Goal: Task Accomplishment & Management: Complete application form

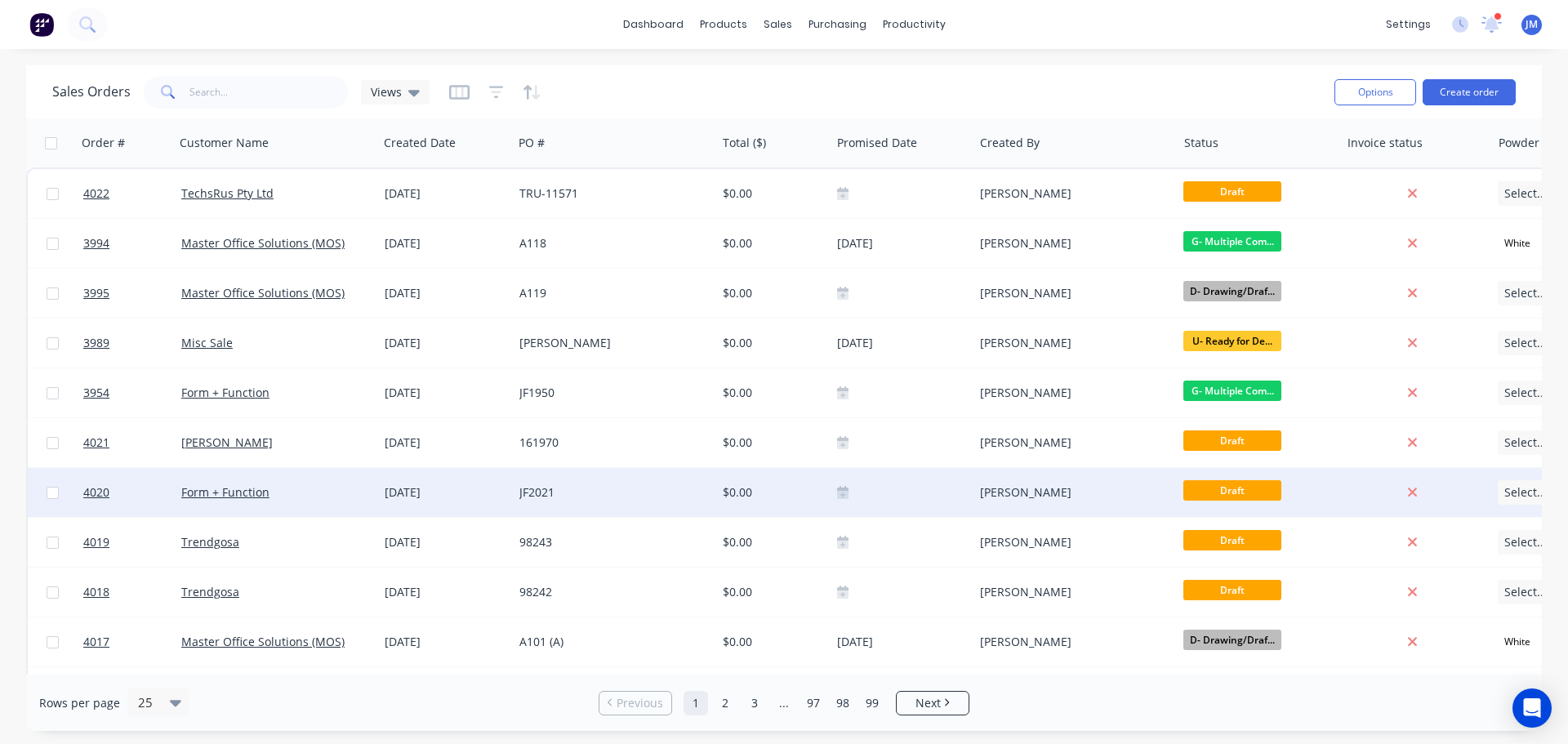
click at [236, 482] on div "Form + Function" at bounding box center [276, 492] width 204 height 49
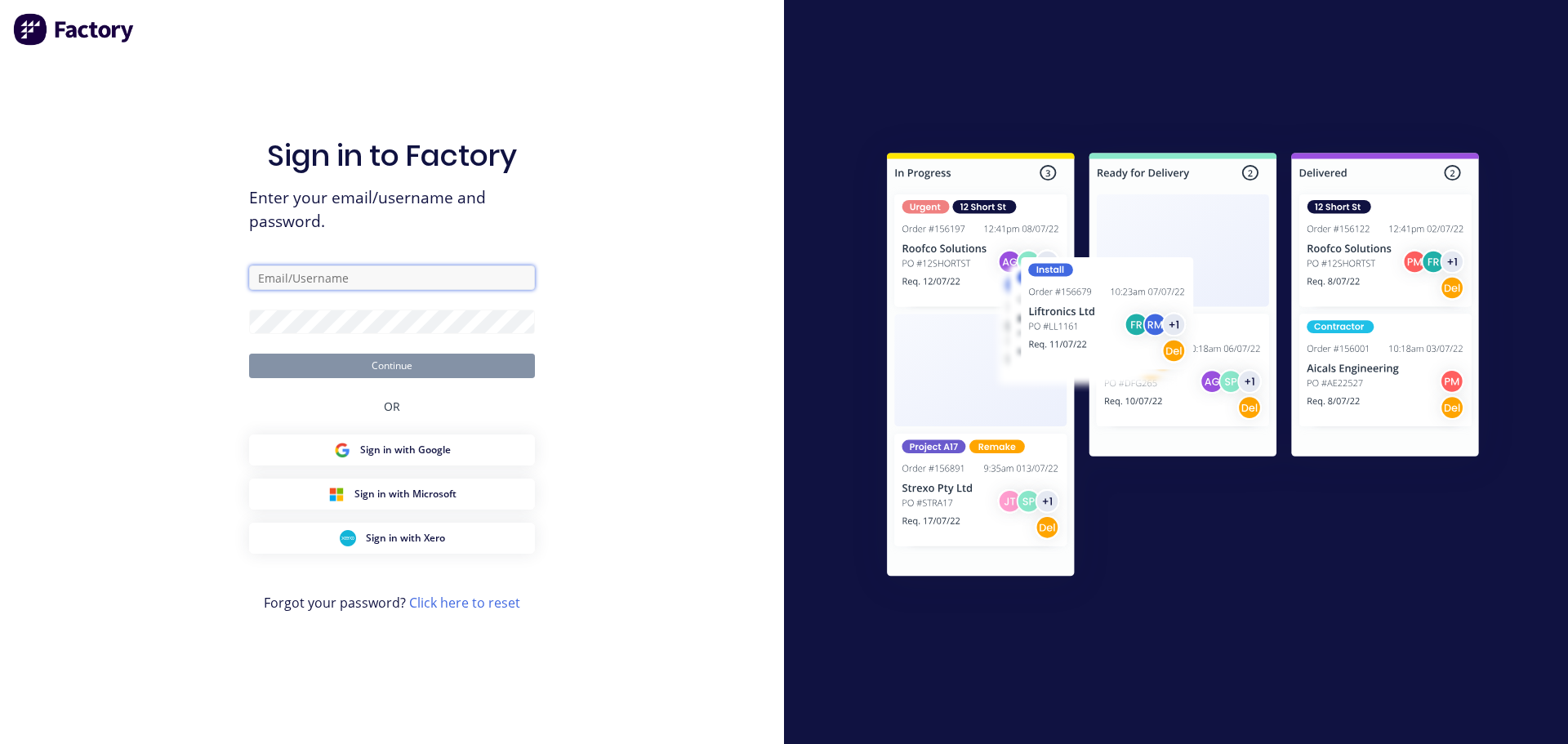
click at [341, 283] on input "text" at bounding box center [392, 278] width 286 height 24
type input "[PERSON_NAME][EMAIL_ADDRESS][PERSON_NAME][DOMAIN_NAME]"
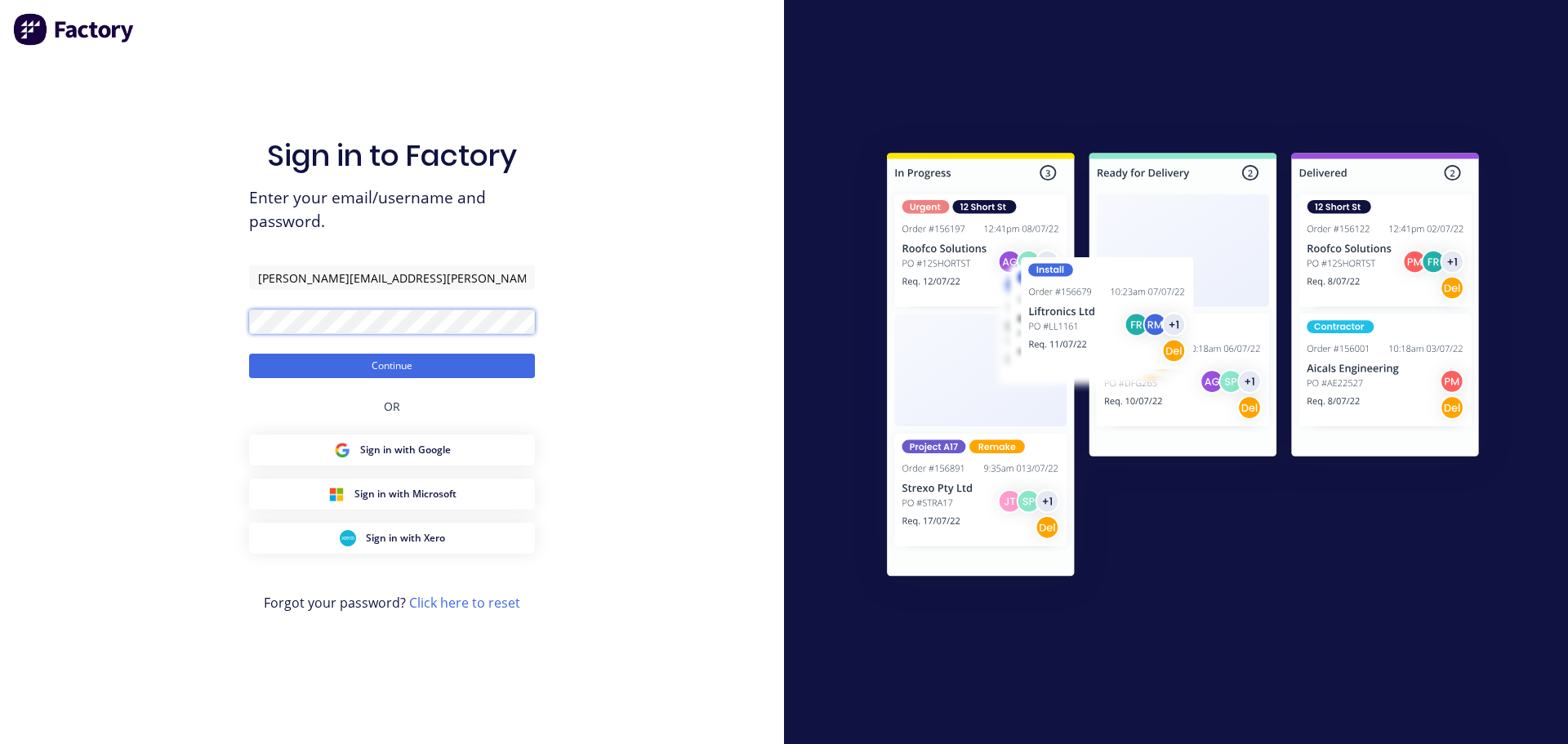
click at [249, 354] on button "Continue" at bounding box center [392, 366] width 286 height 24
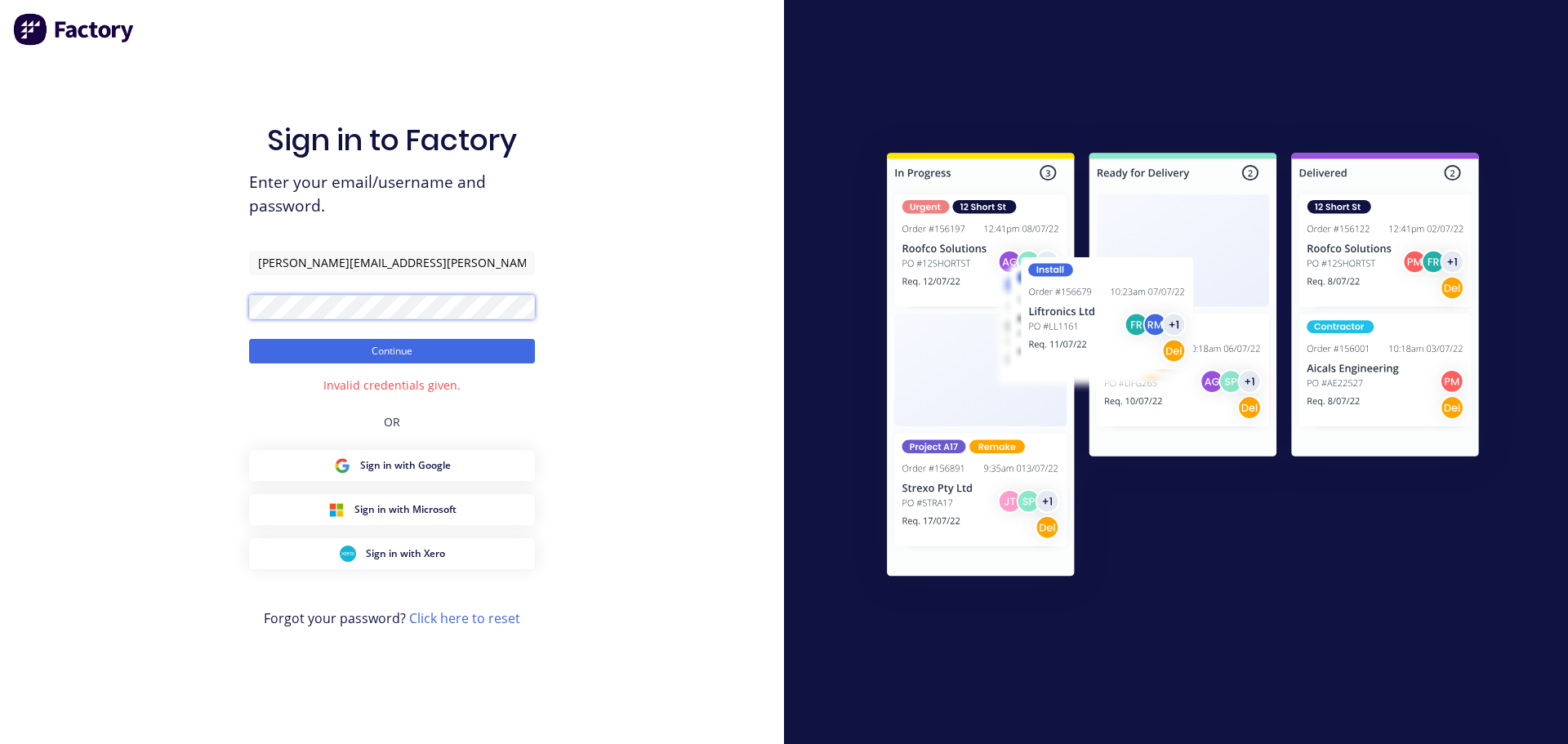
click at [249, 339] on button "Continue" at bounding box center [392, 351] width 286 height 24
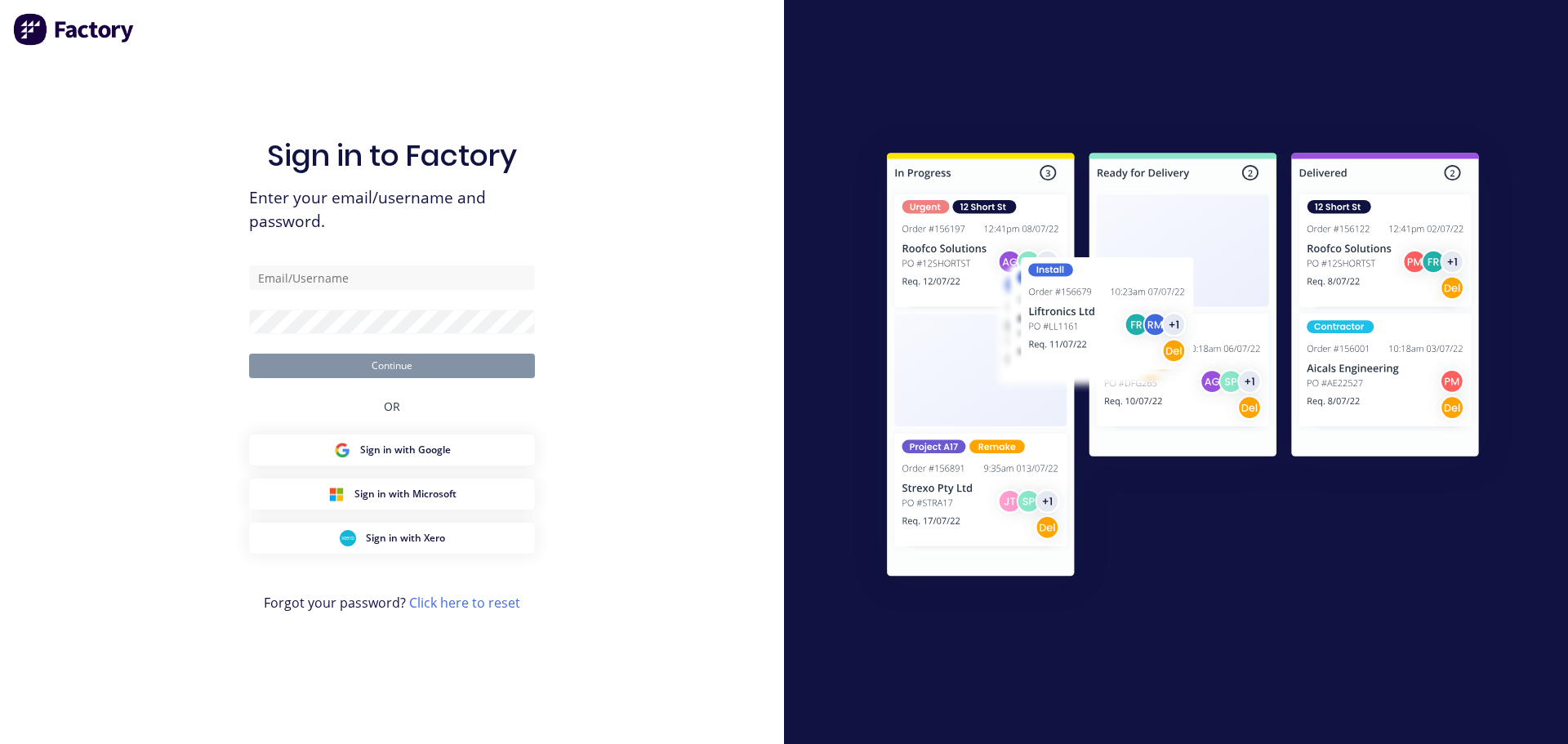
click at [48, 31] on img at bounding box center [75, 29] width 122 height 33
click at [371, 277] on input "text" at bounding box center [392, 278] width 286 height 24
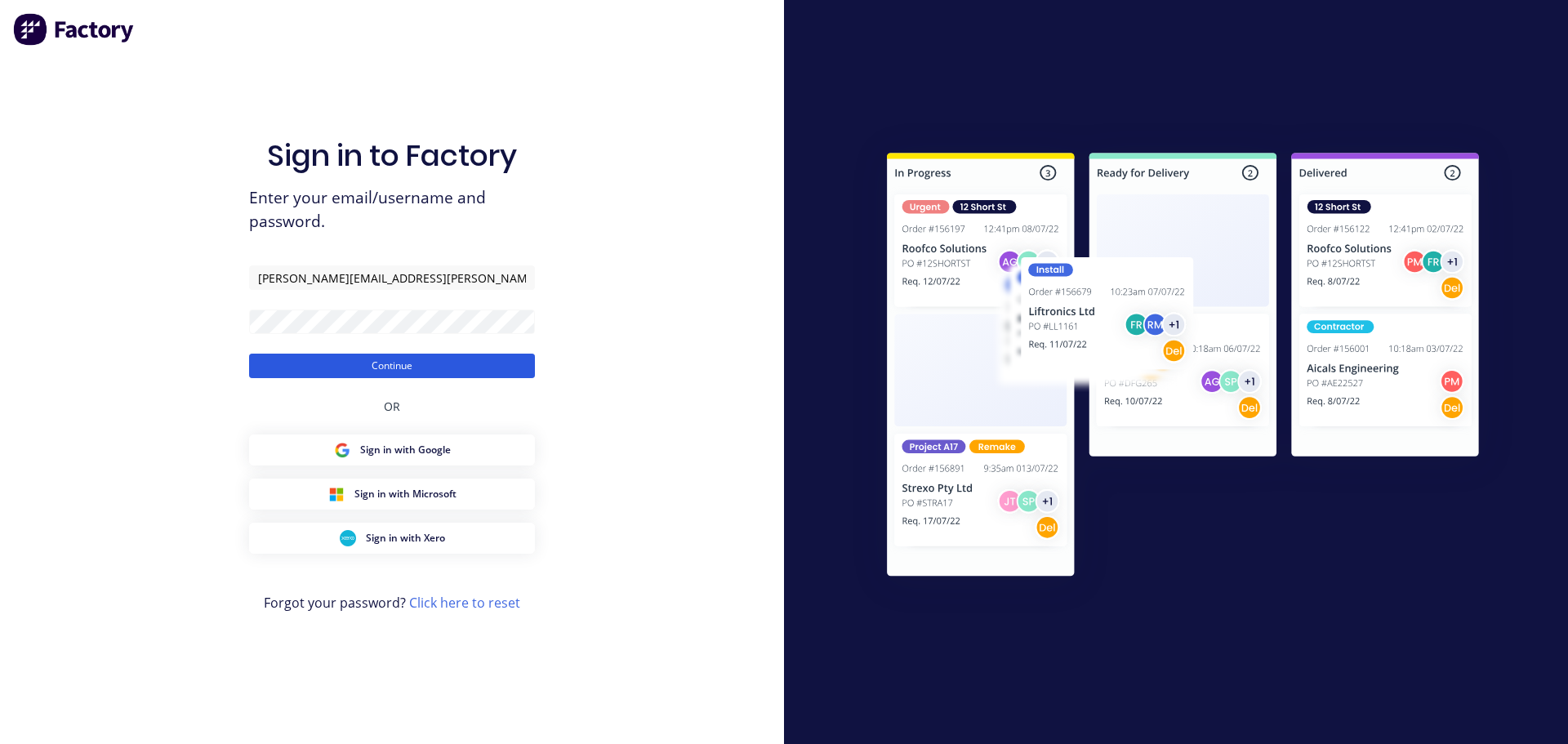
click at [439, 361] on button "Continue" at bounding box center [392, 366] width 286 height 24
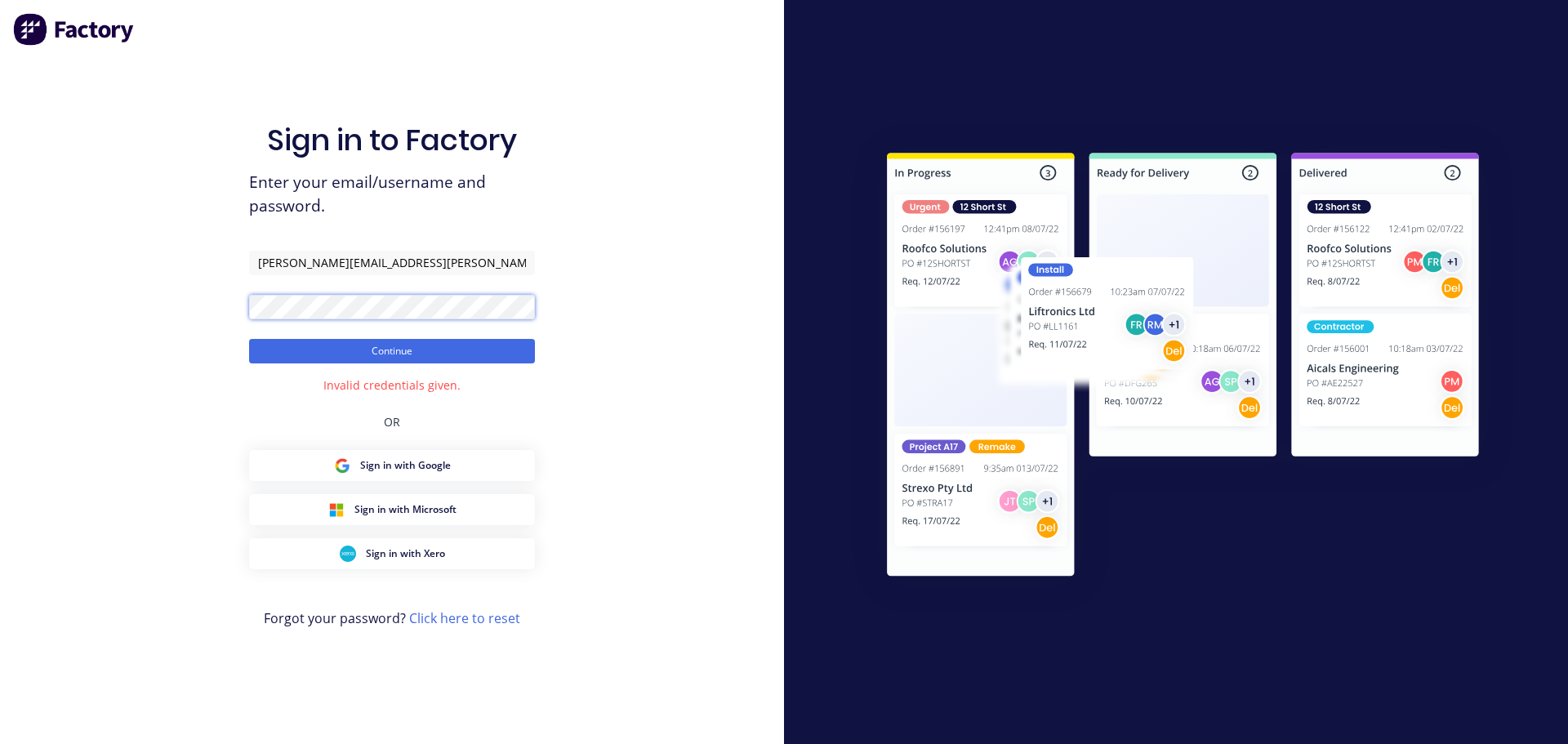
click at [202, 293] on div "Sign in to Factory Enter your email/username and password. joe@abbin.com.au Con…" at bounding box center [392, 372] width 784 height 744
click at [240, 297] on div "Sign in to Factory Enter your email/username and password. joe@abbin.com.au Con…" at bounding box center [392, 372] width 784 height 744
click at [383, 346] on button "Continue" at bounding box center [392, 351] width 286 height 24
click at [390, 346] on button "Continue" at bounding box center [392, 351] width 286 height 24
click at [382, 262] on input "[PERSON_NAME][EMAIL_ADDRESS][PERSON_NAME][DOMAIN_NAME]" at bounding box center [392, 263] width 286 height 24
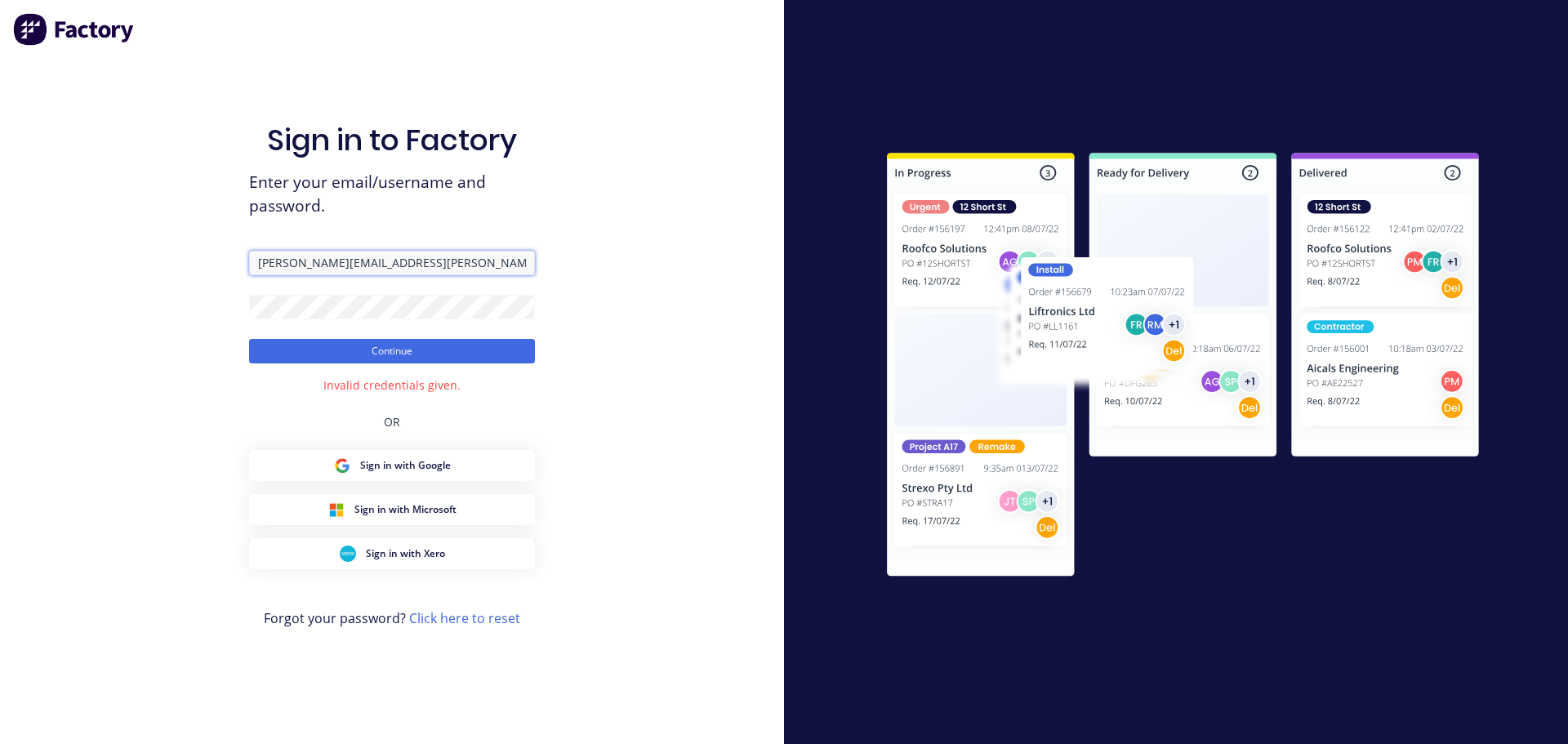
type input "[PERSON_NAME][EMAIL_ADDRESS][PERSON_NAME][DOMAIN_NAME]"
click at [236, 304] on div "Sign in to Factory Enter your email/username and password. joe@abbin.com.au Con…" at bounding box center [392, 372] width 784 height 744
click at [446, 346] on button "Continue" at bounding box center [392, 351] width 286 height 24
click at [466, 620] on link "Click here to reset" at bounding box center [465, 618] width 111 height 18
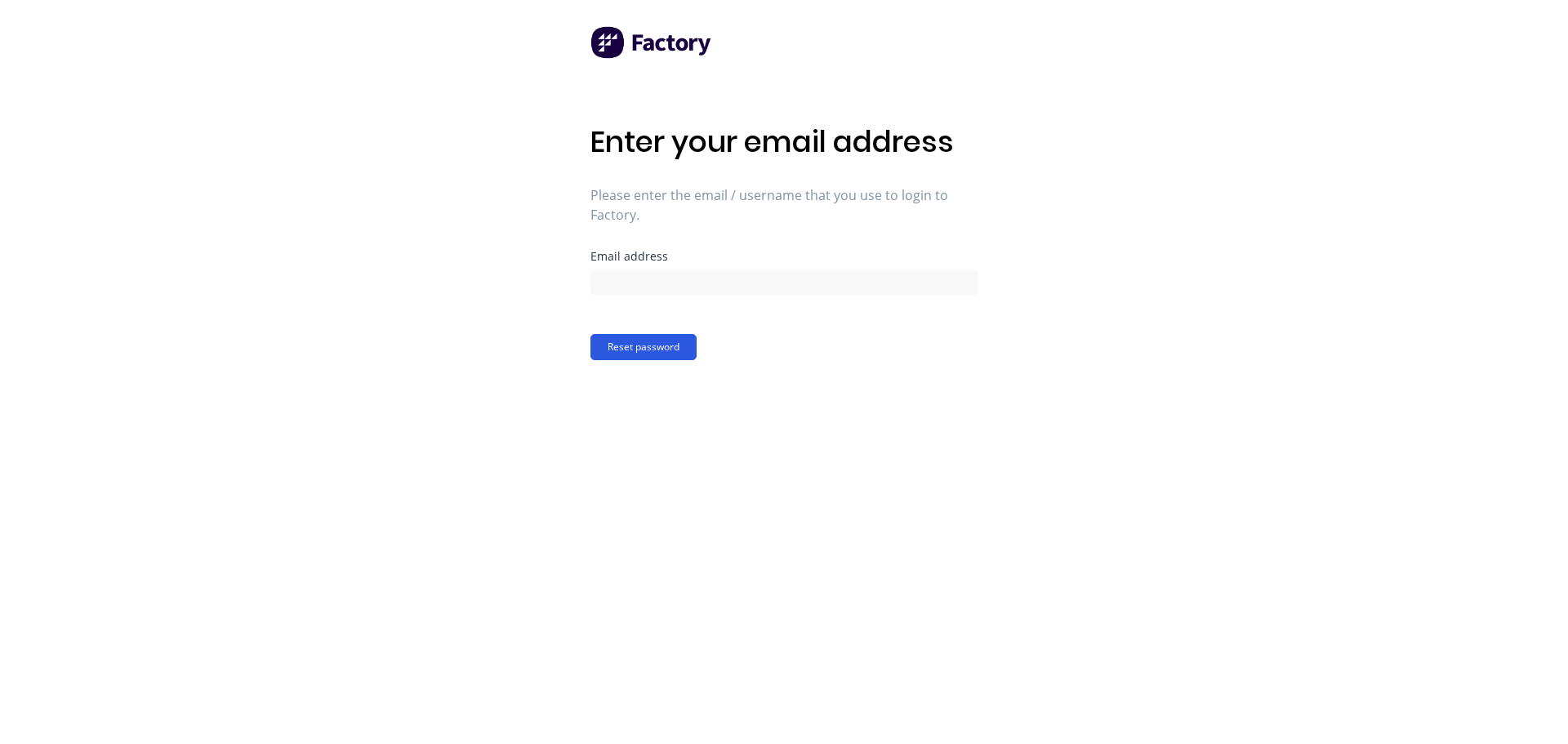
click at [667, 356] on button "Reset password" at bounding box center [643, 346] width 106 height 26
click at [646, 294] on div "Required" at bounding box center [784, 289] width 388 height 37
click at [646, 284] on input at bounding box center [784, 282] width 388 height 24
type input "[PERSON_NAME][EMAIL_ADDRESS][PERSON_NAME][DOMAIN_NAME]"
click at [655, 351] on button "Reset password" at bounding box center [643, 346] width 106 height 26
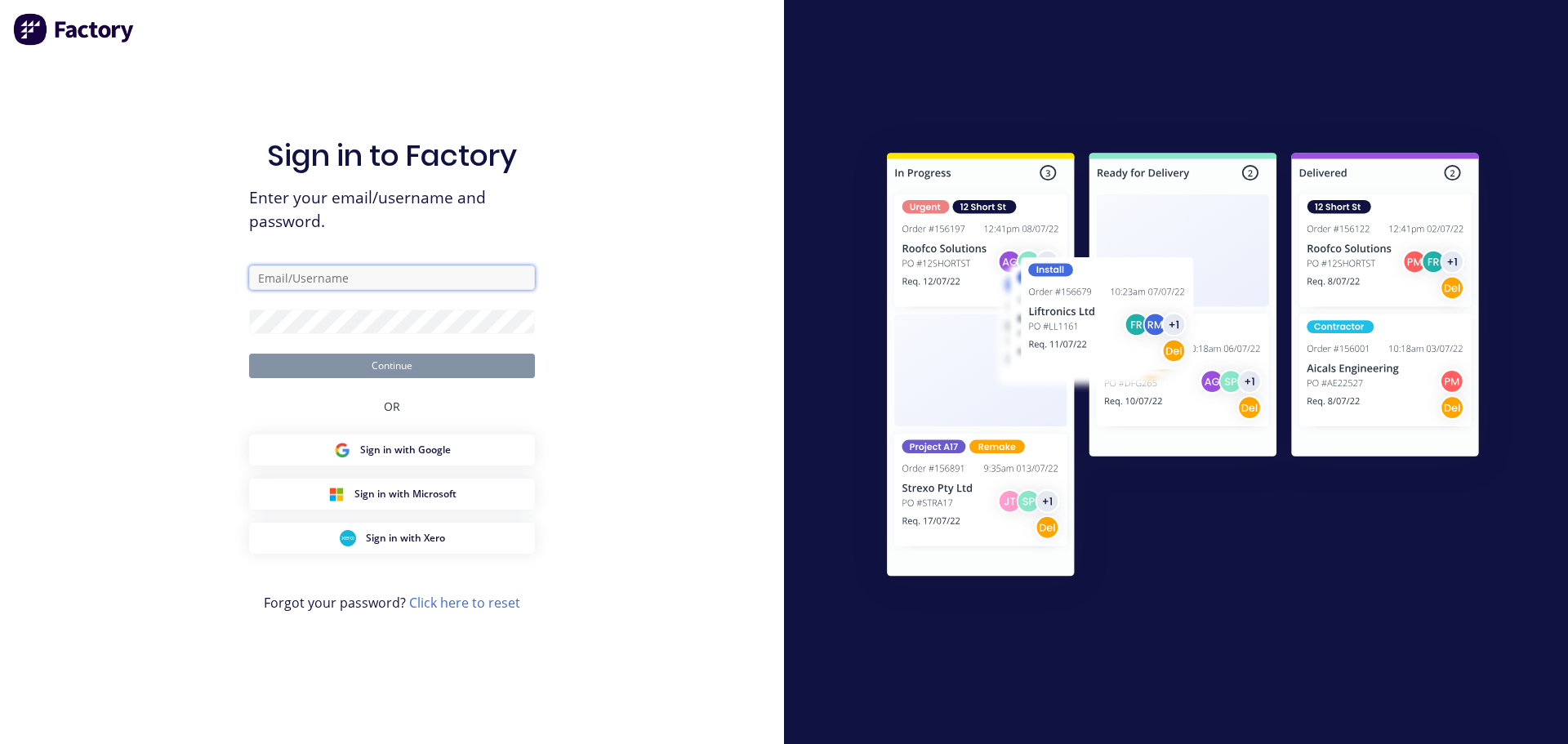
click at [355, 280] on input "text" at bounding box center [392, 278] width 286 height 24
type input "[PERSON_NAME][EMAIL_ADDRESS][PERSON_NAME][DOMAIN_NAME]"
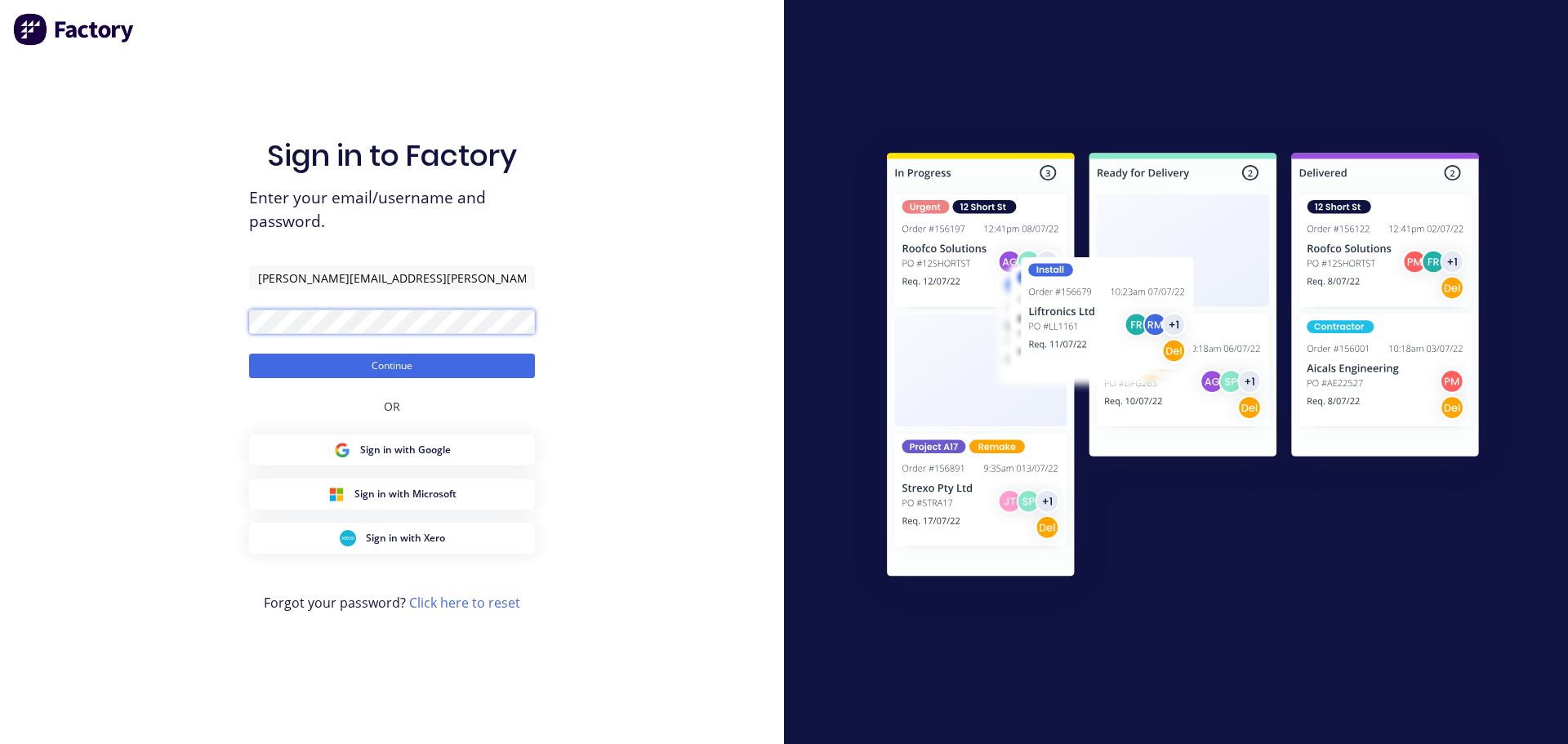
click at [249, 354] on button "Continue" at bounding box center [392, 366] width 286 height 24
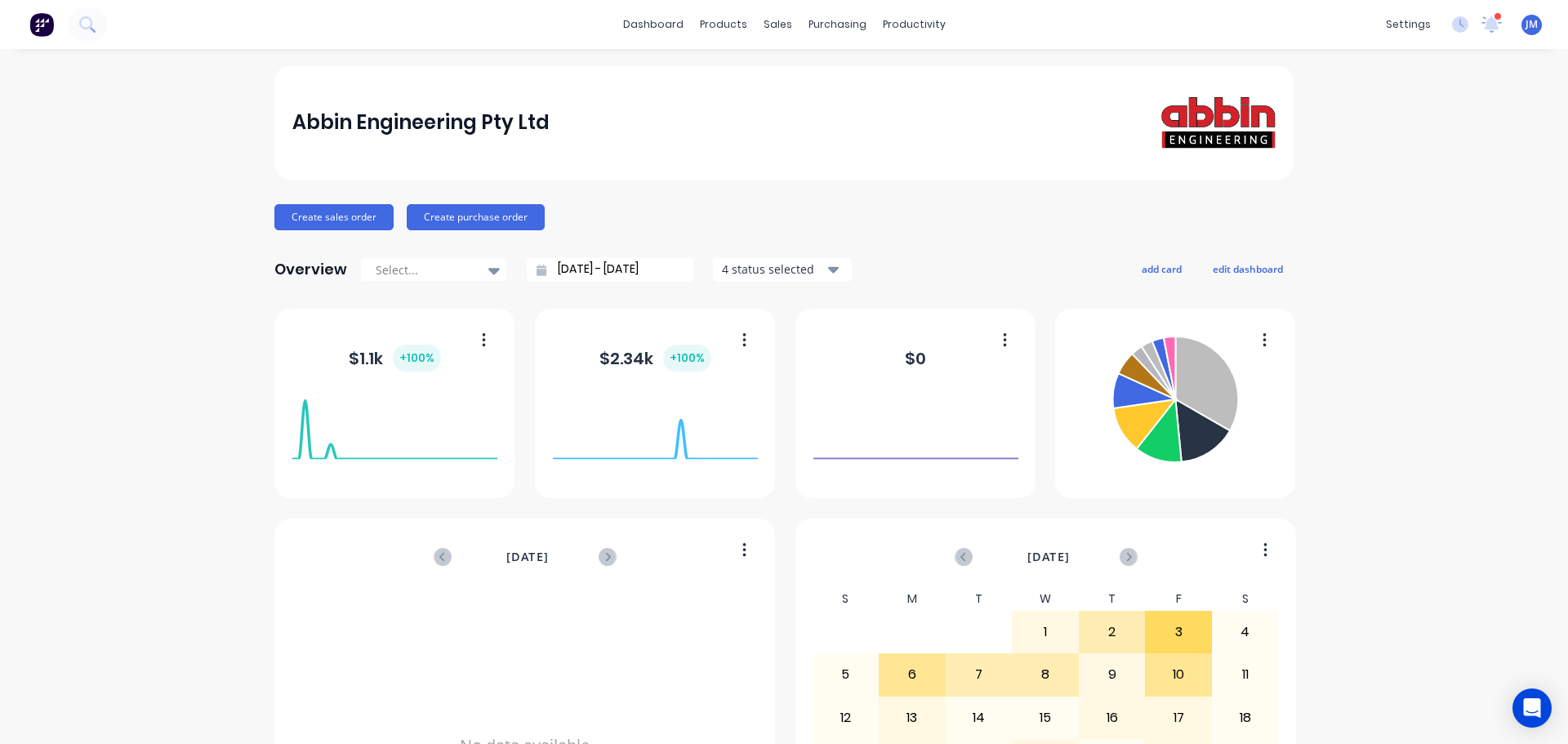
click at [1526, 23] on span "JM" at bounding box center [1532, 24] width 13 height 15
click at [1009, 164] on div "Abbin Engineering Pty Ltd" at bounding box center [784, 122] width 1020 height 114
click at [802, 79] on div "Sales Orders" at bounding box center [833, 79] width 67 height 15
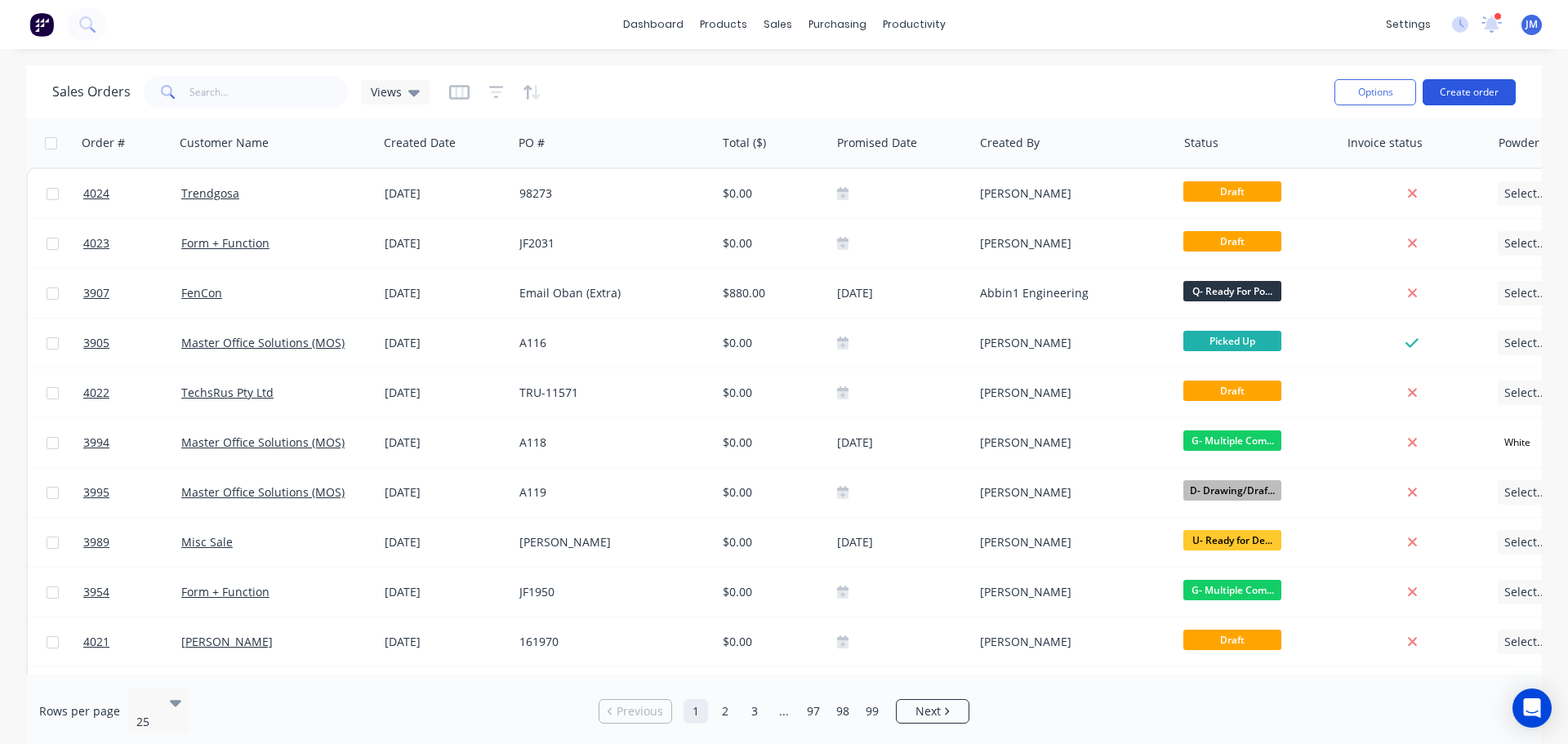
click at [1472, 88] on button "Create order" at bounding box center [1469, 91] width 93 height 26
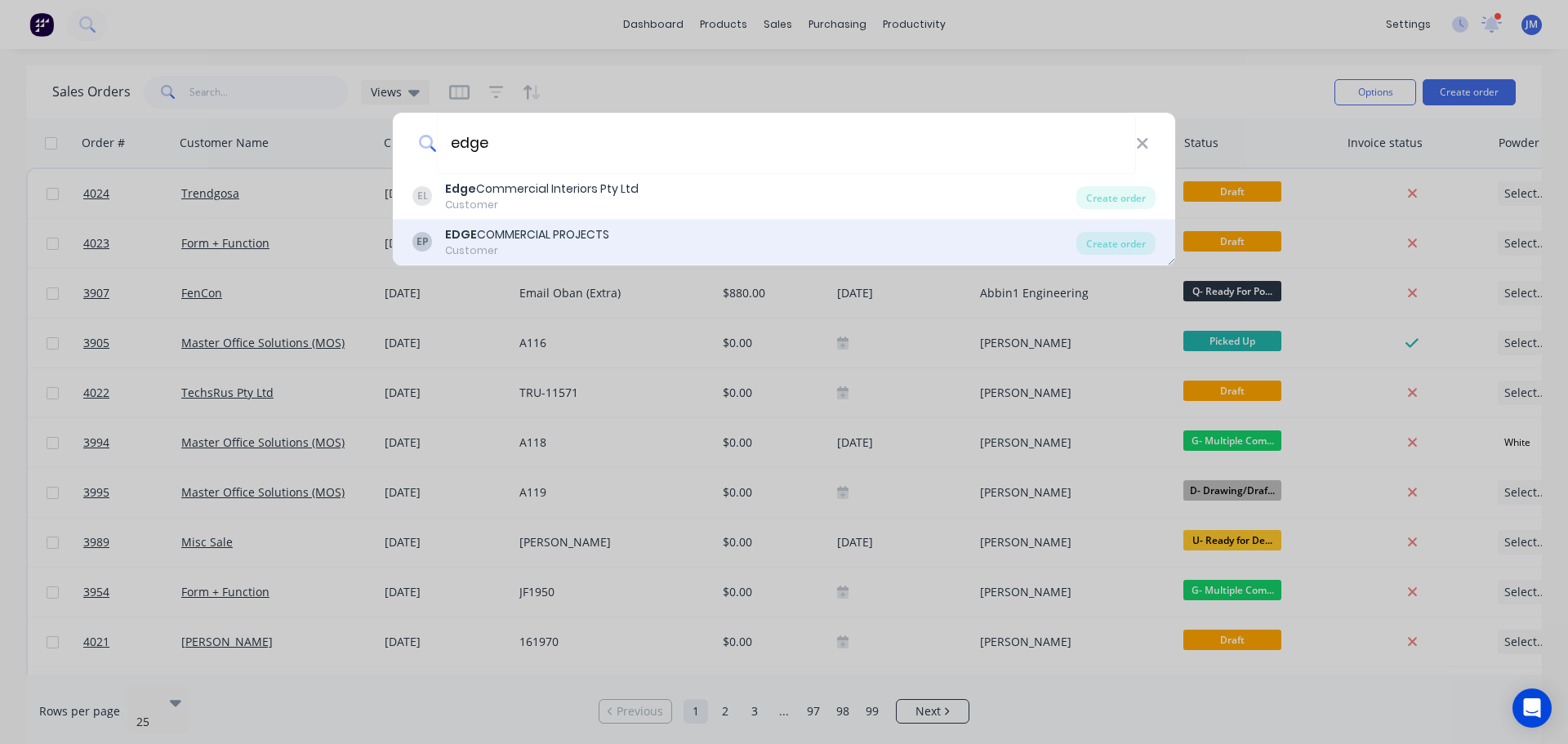
type input "edge"
click at [537, 234] on div "EDGE COMMERCIAL PROJECTS" at bounding box center [527, 235] width 164 height 17
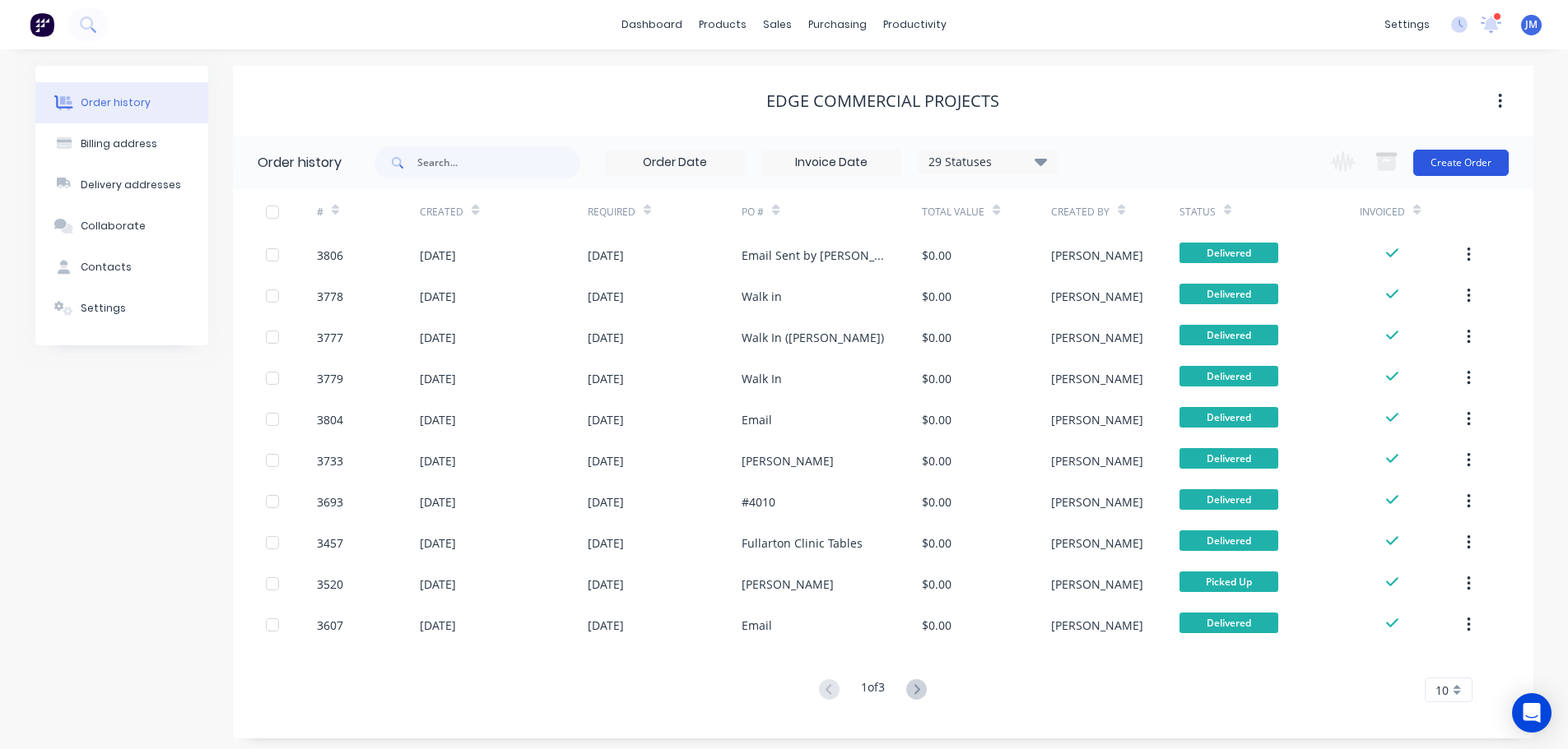
click at [1470, 150] on button "Create Order" at bounding box center [1460, 162] width 95 height 26
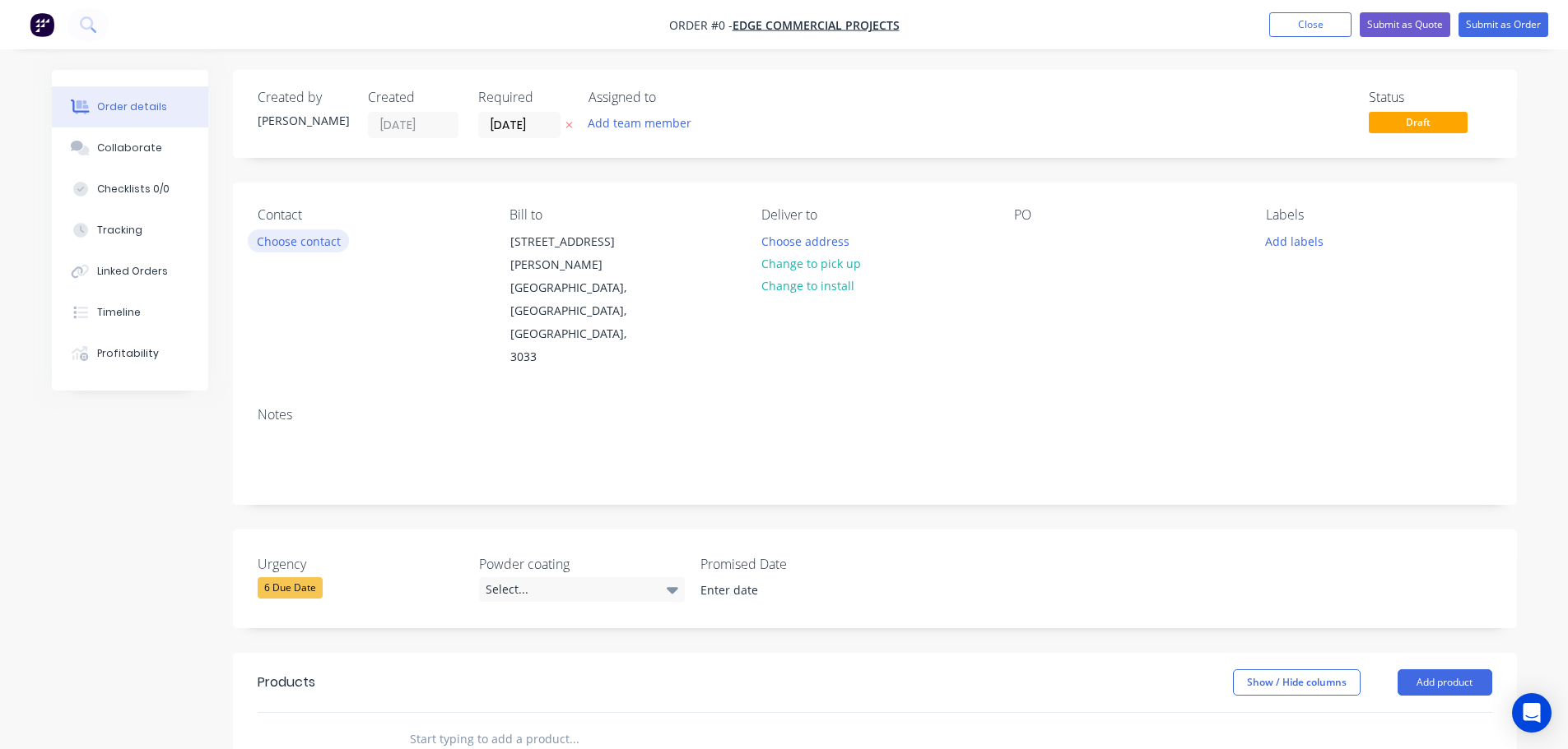
click at [300, 238] on button "Choose contact" at bounding box center [298, 241] width 101 height 22
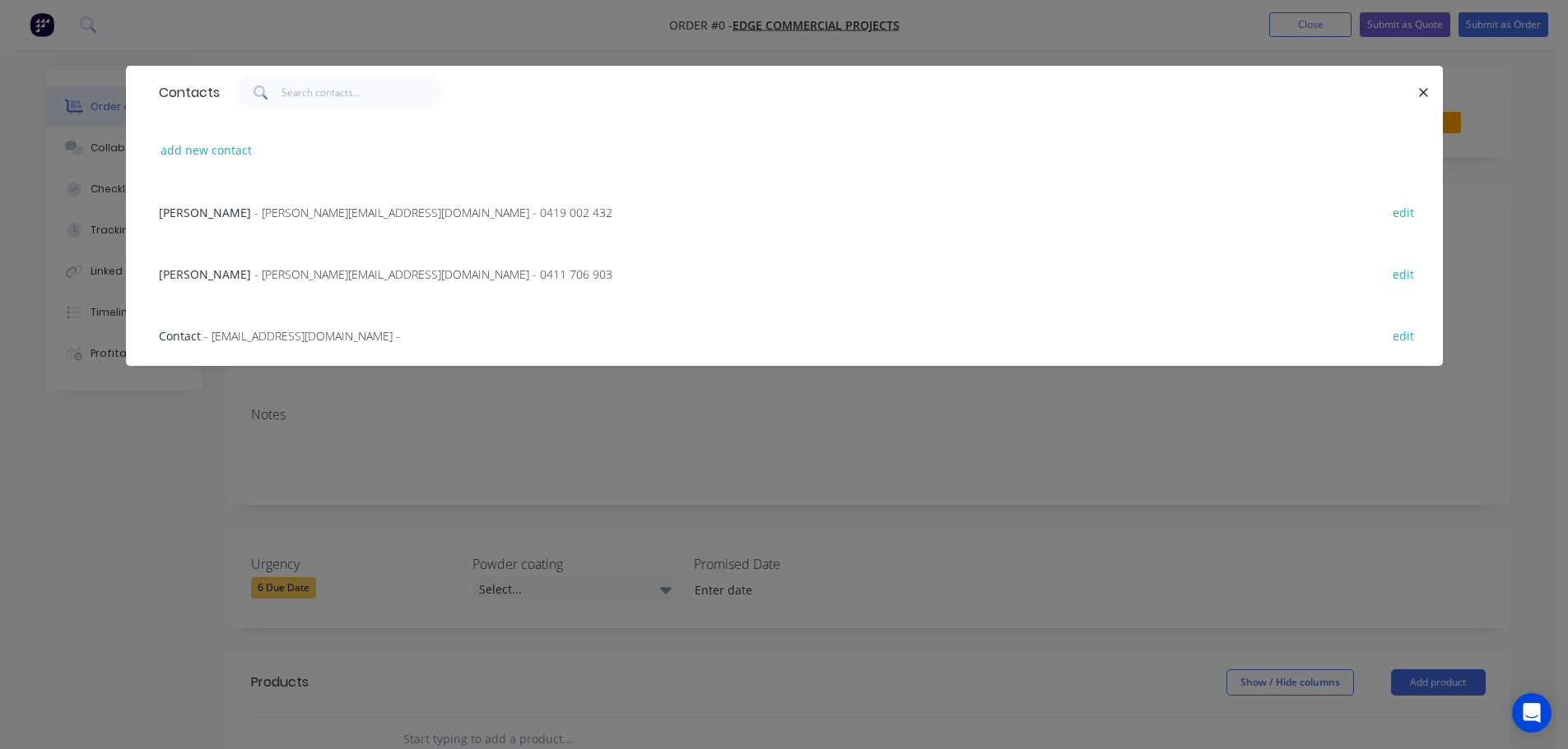
click at [237, 274] on div "[PERSON_NAME] - [PERSON_NAME][EMAIL_ADDRESS][DOMAIN_NAME] - 0411 706 903" at bounding box center [385, 274] width 454 height 17
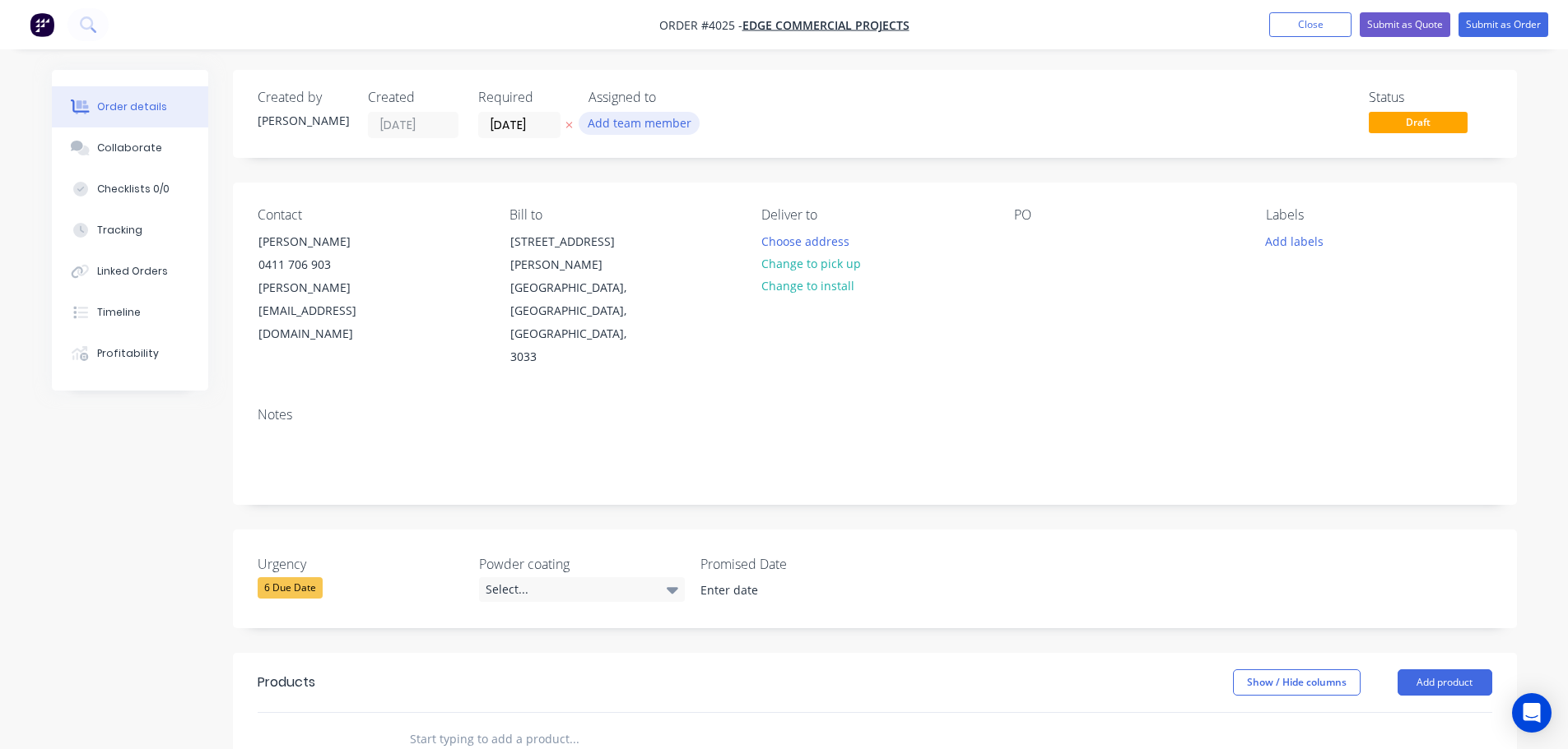
click at [630, 124] on button "Add team member" at bounding box center [639, 122] width 121 height 22
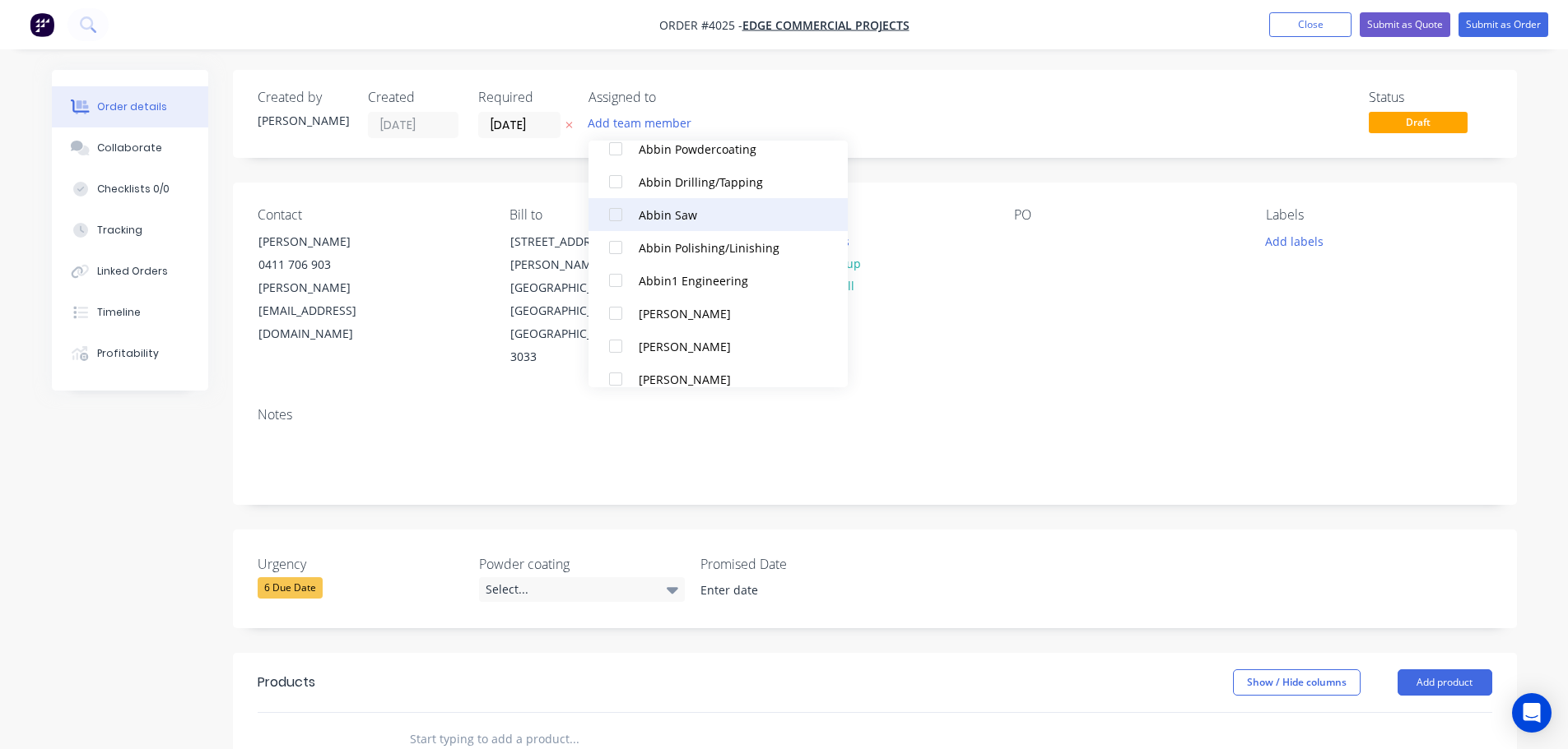
scroll to position [411, 0]
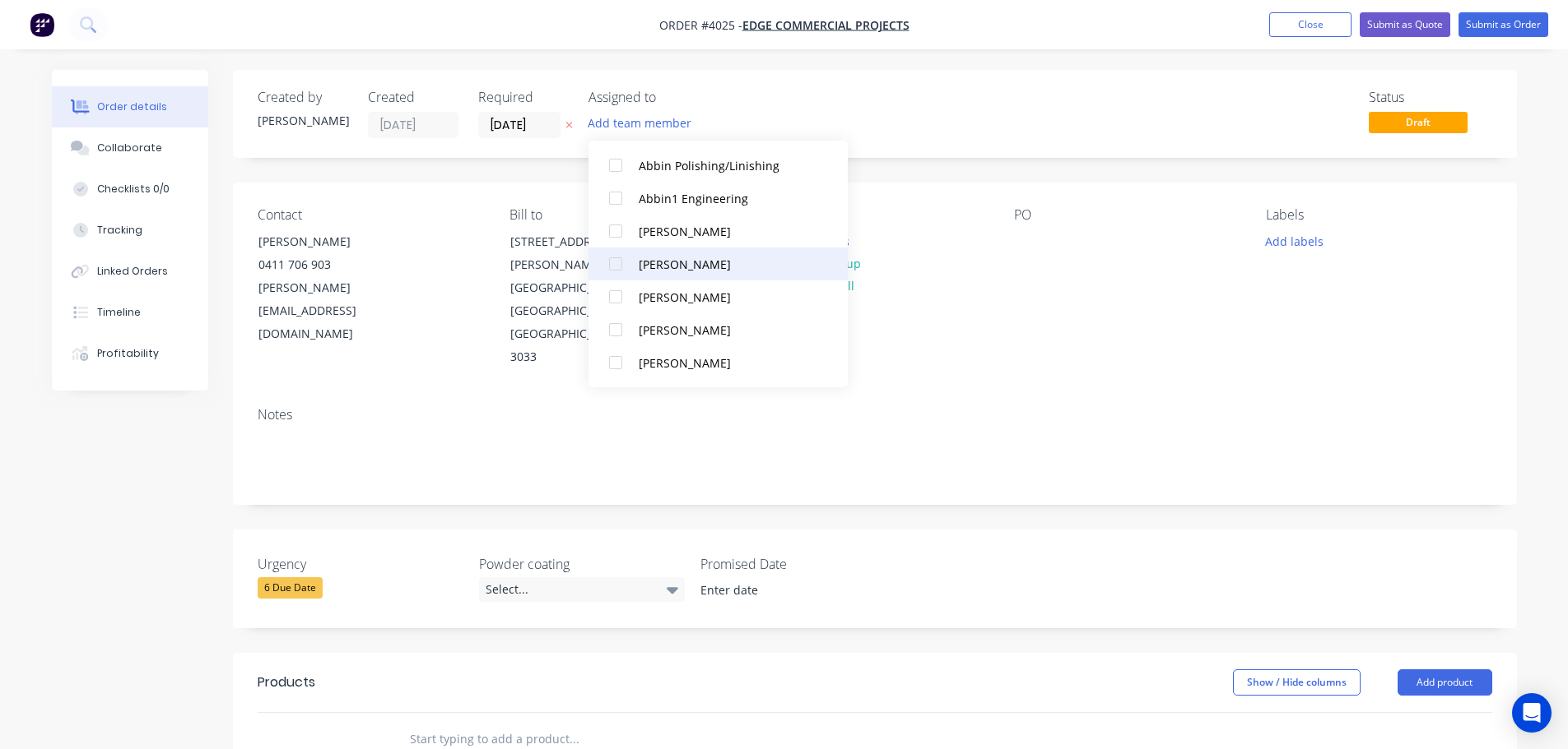
click at [613, 268] on div at bounding box center [615, 263] width 33 height 33
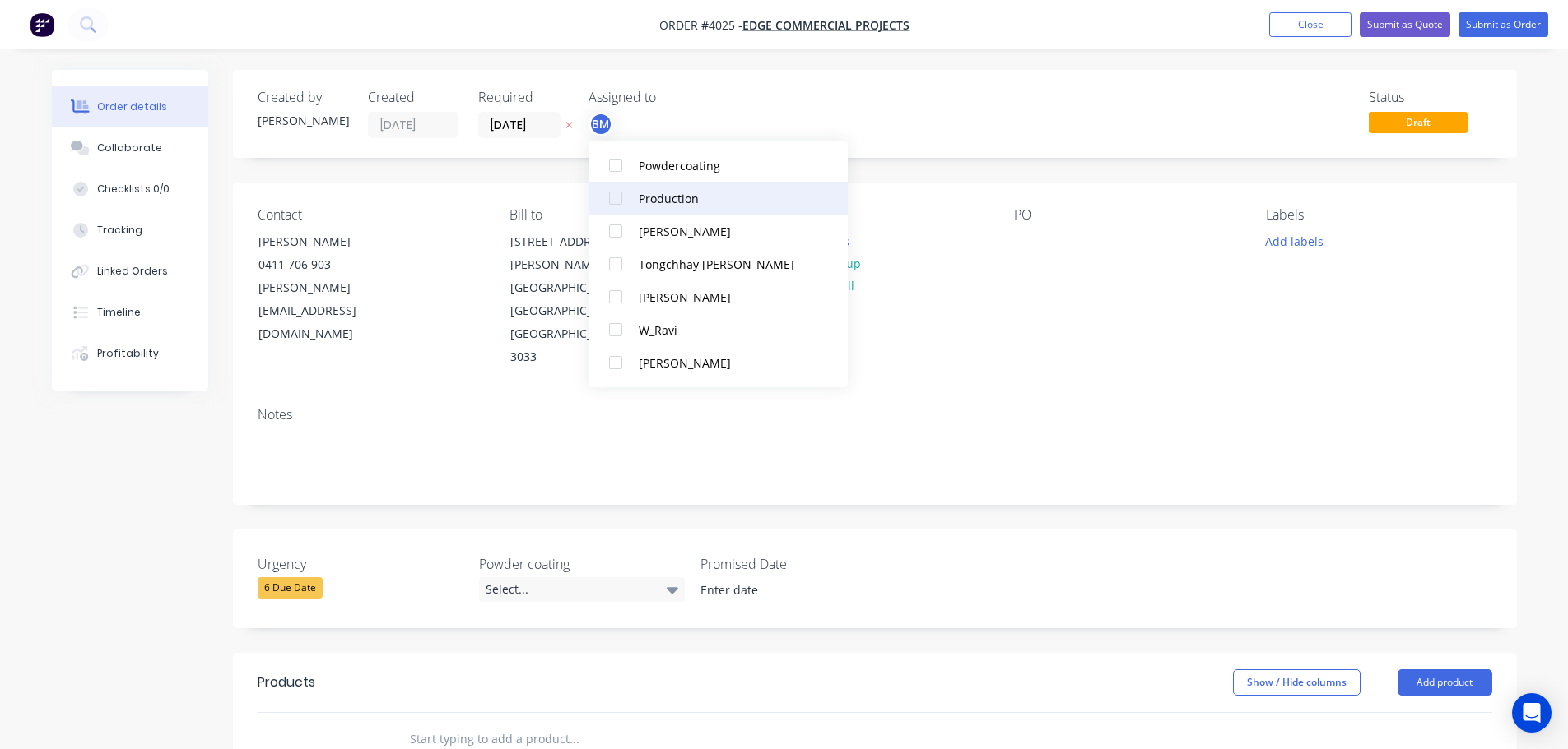
click at [614, 195] on div at bounding box center [615, 198] width 33 height 33
click at [1075, 321] on div "Contact [PERSON_NAME] [PHONE_NUMBER] [EMAIL_ADDRESS][DOMAIN_NAME] Bill to [STRE…" at bounding box center [875, 288] width 1284 height 211
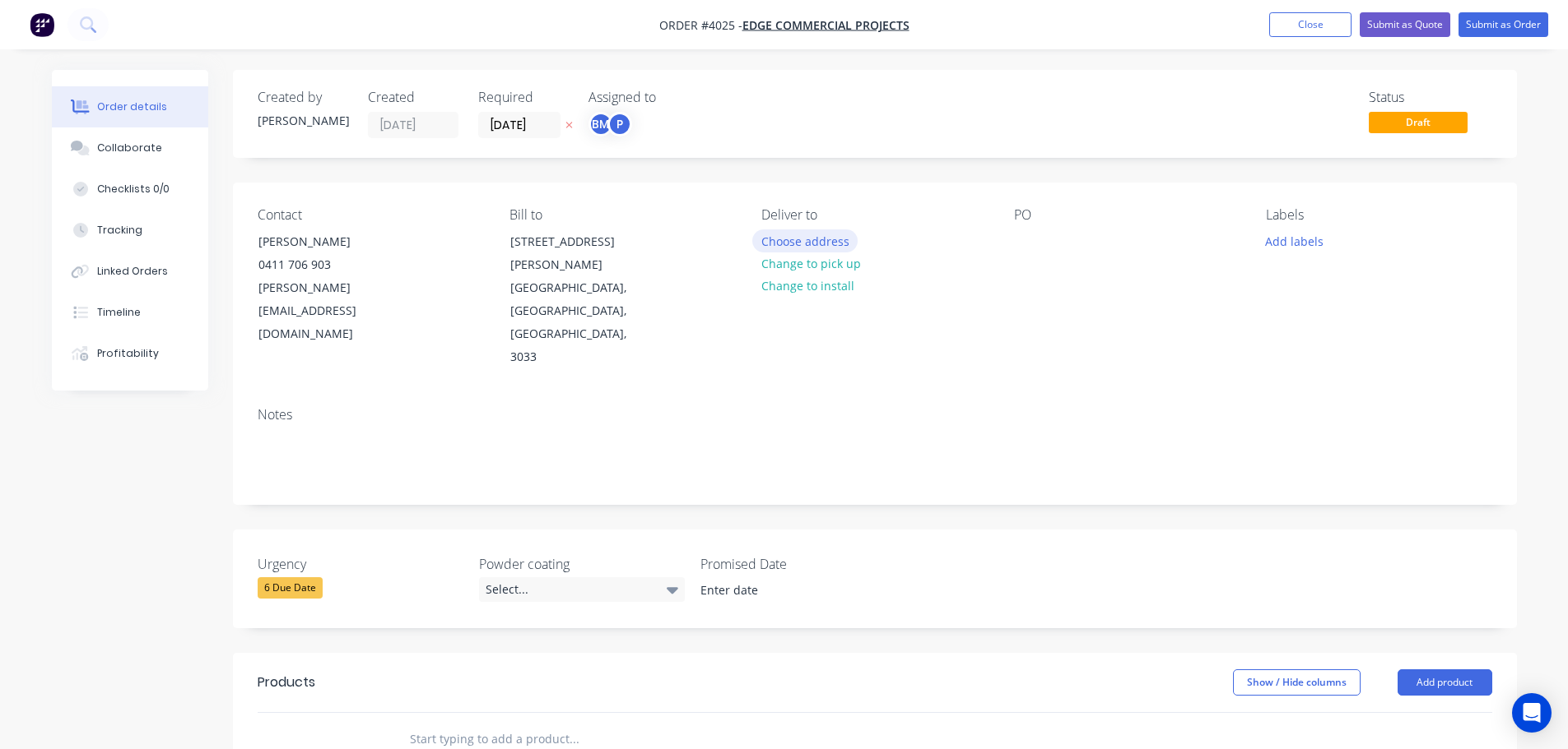
click at [797, 240] on button "Choose address" at bounding box center [804, 241] width 106 height 22
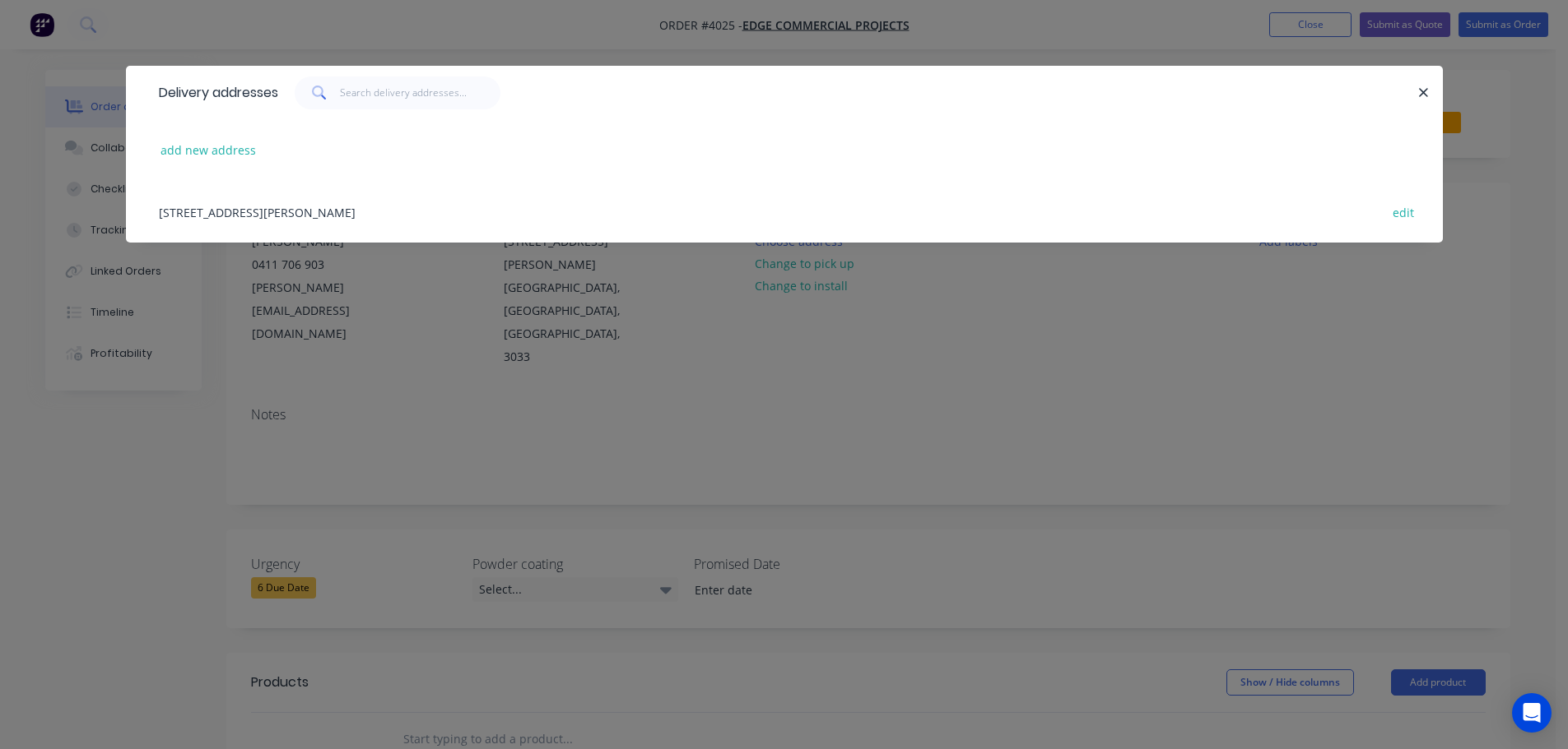
click at [246, 221] on div "[STREET_ADDRESS][PERSON_NAME] edit" at bounding box center [784, 211] width 1267 height 62
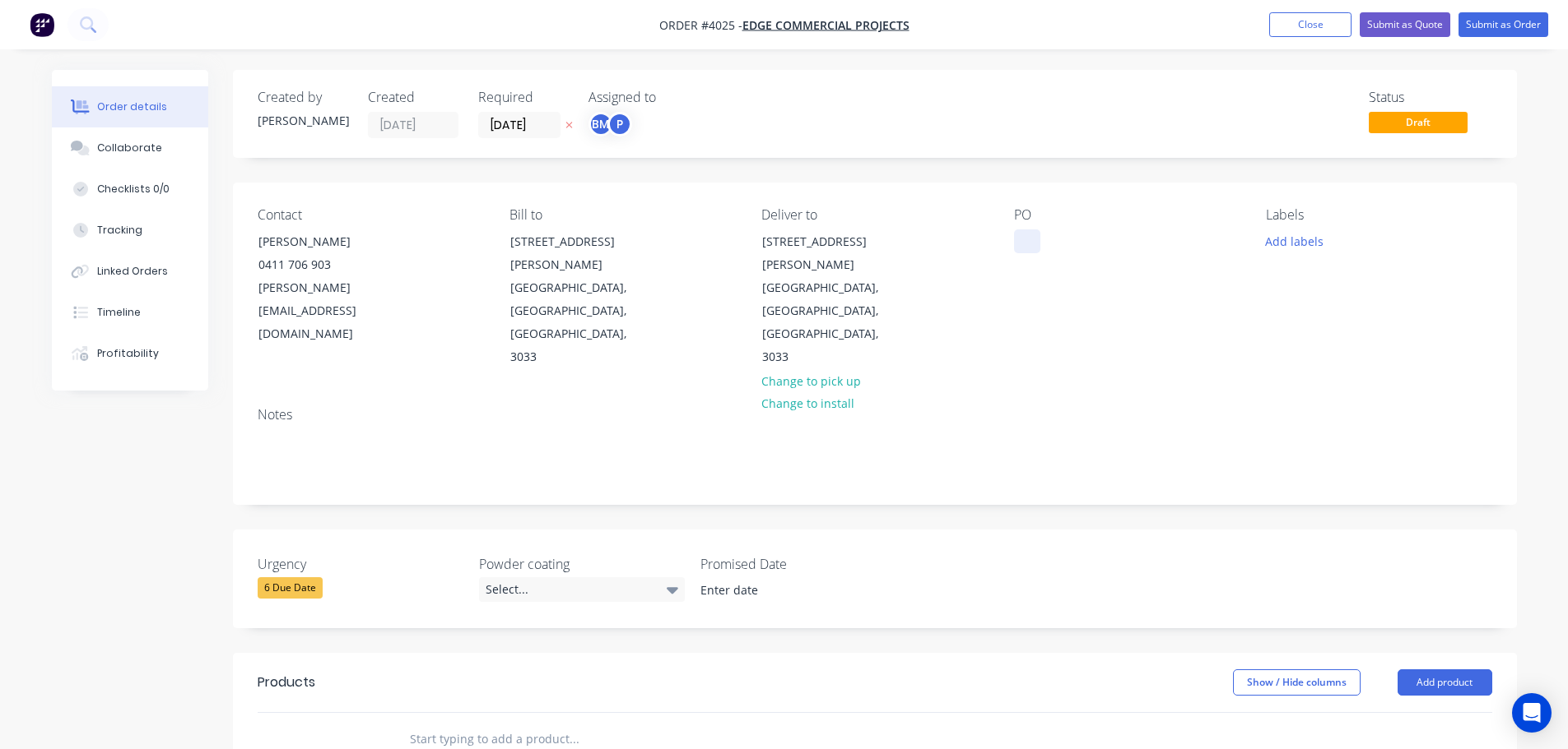
click at [1031, 243] on div at bounding box center [1026, 242] width 26 height 24
click at [935, 394] on div "Notes" at bounding box center [875, 449] width 1284 height 111
click at [136, 153] on div "Collaborate" at bounding box center [129, 149] width 65 height 15
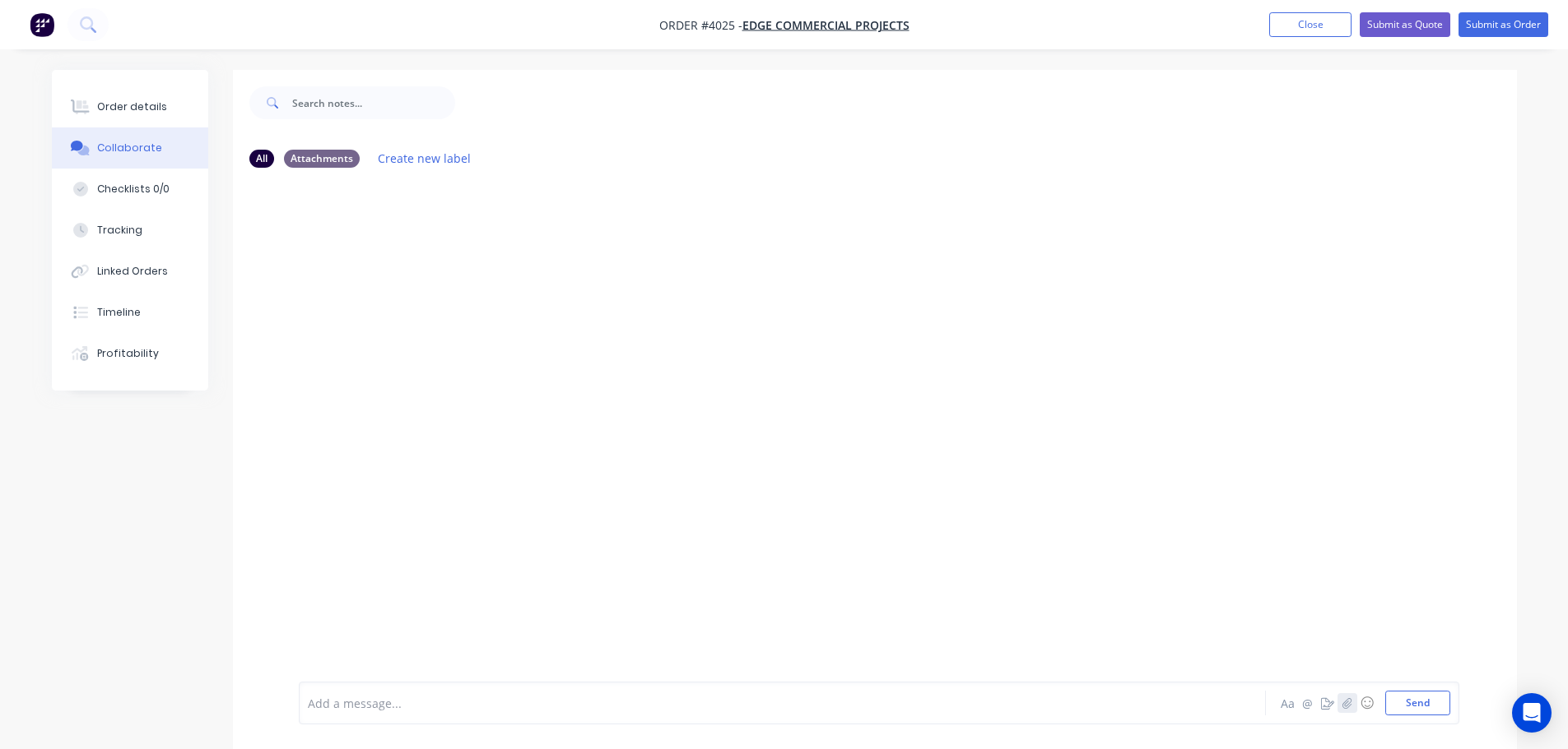
click at [1354, 704] on button "button" at bounding box center [1347, 703] width 19 height 19
click at [1440, 705] on button "Send" at bounding box center [1417, 703] width 65 height 24
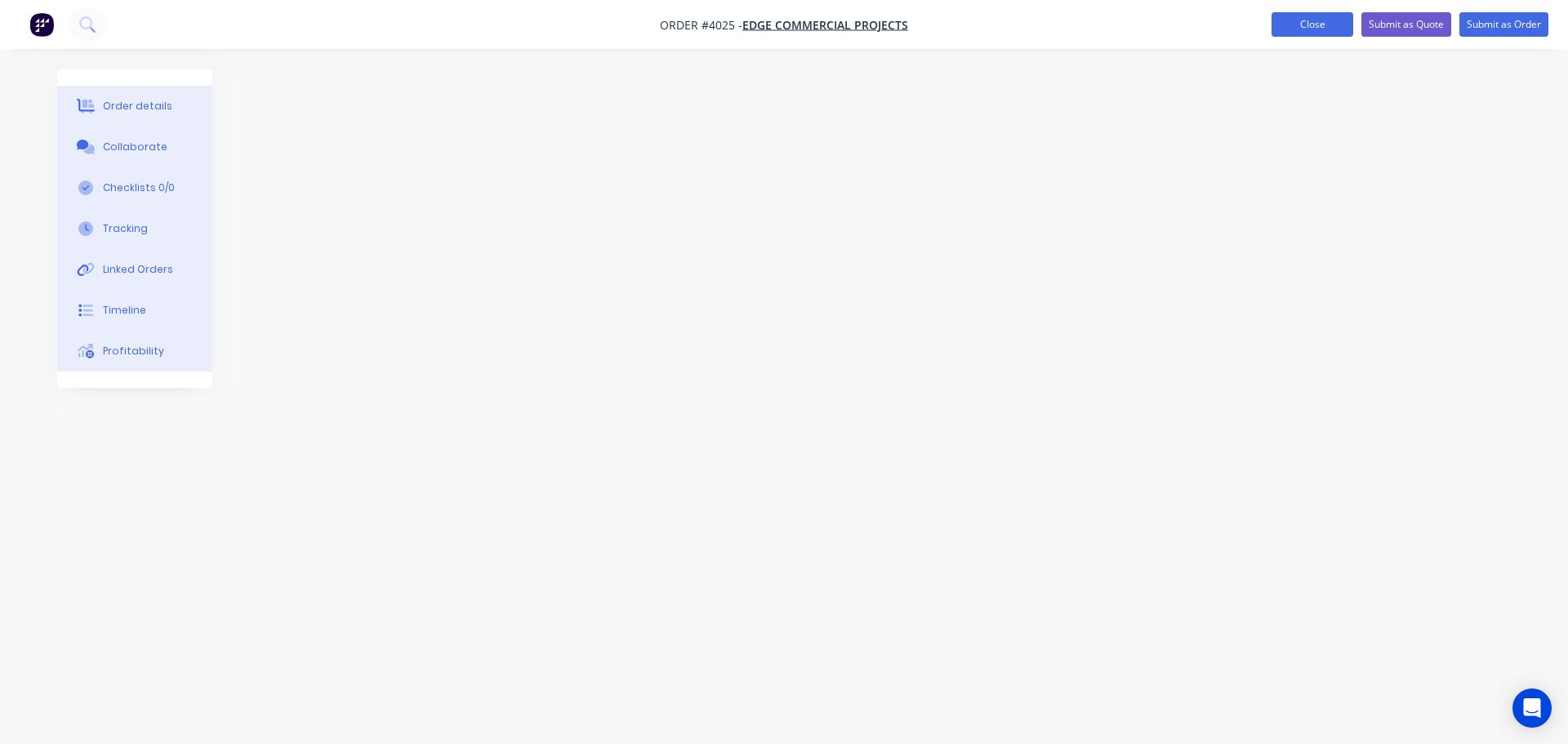
click at [1293, 28] on button "Close" at bounding box center [1312, 24] width 81 height 24
